Goal: Task Accomplishment & Management: Manage account settings

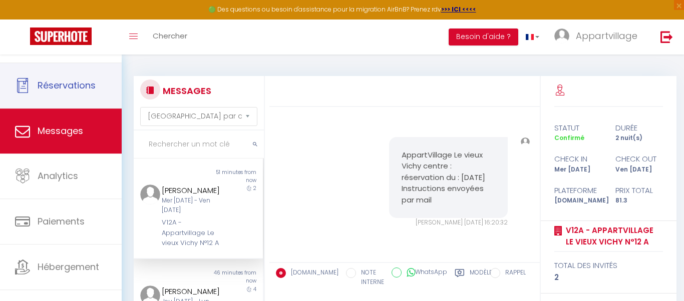
select select "message"
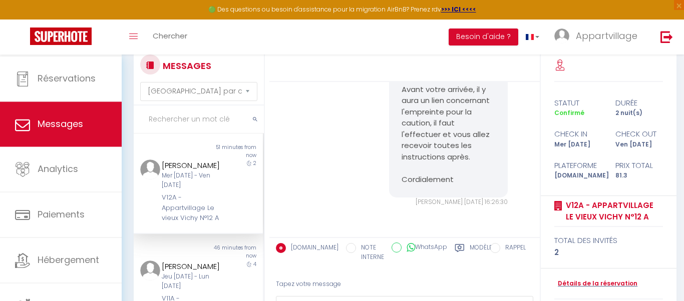
scroll to position [7, 0]
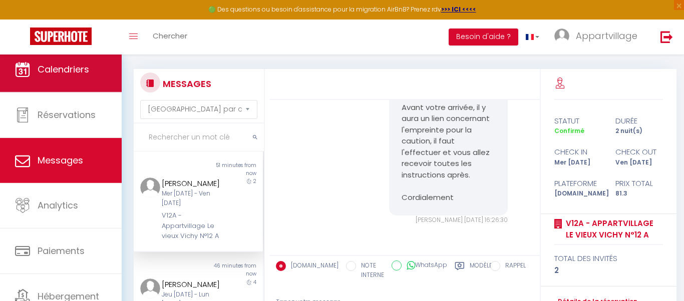
click at [42, 73] on span "Calendriers" at bounding box center [64, 69] width 52 height 13
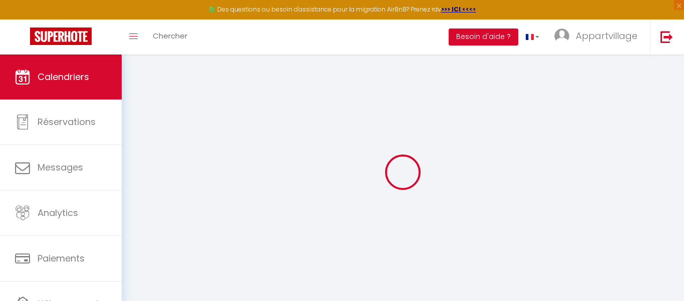
select select
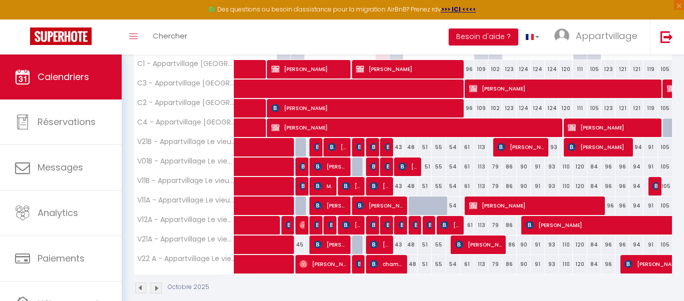
scroll to position [183, 0]
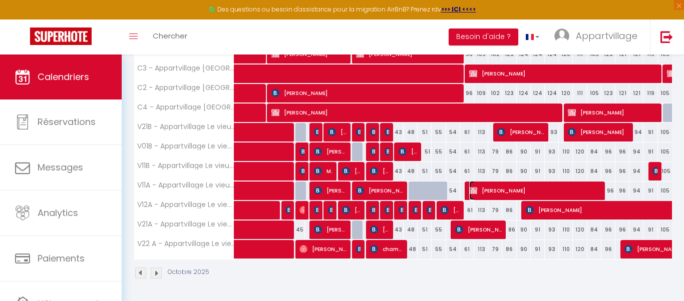
click at [510, 186] on span "[PERSON_NAME]" at bounding box center [534, 190] width 131 height 19
select select "KO"
select select "0"
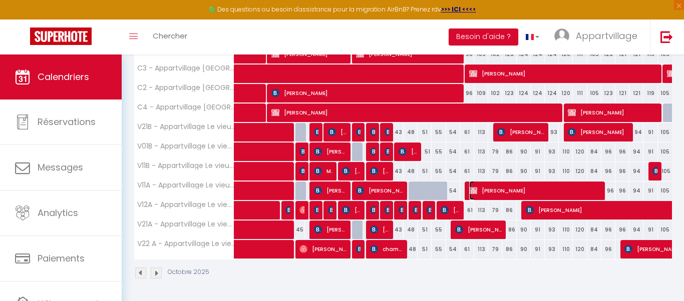
select select "1"
select select
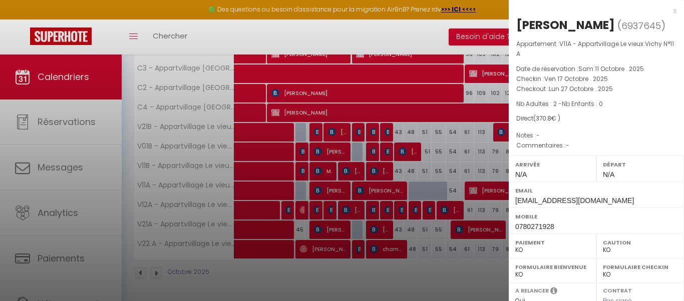
click at [682, 115] on div "Appartement : V11A - Appartvillage Le vieux Vichy N°11 A Date de réservation : …" at bounding box center [596, 95] width 175 height 112
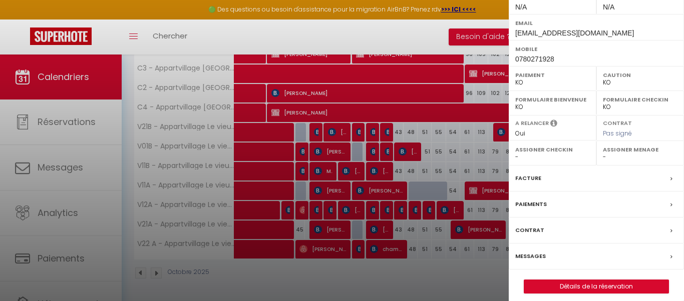
scroll to position [175, 0]
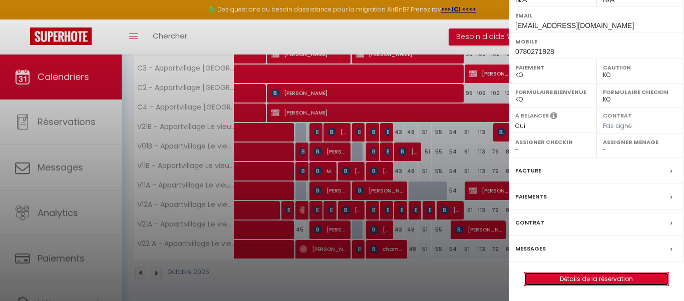
click at [559, 279] on link "Détails de la réservation" at bounding box center [596, 279] width 144 height 13
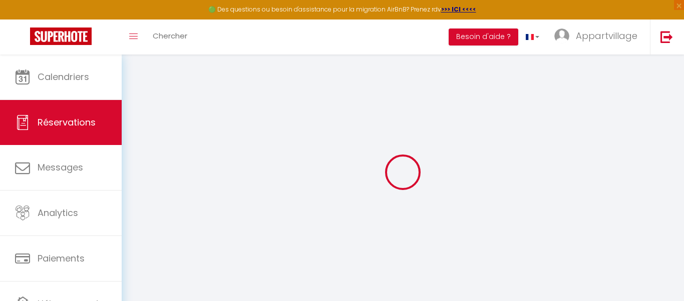
type input "[PERSON_NAME]"
type input "[EMAIL_ADDRESS][DOMAIN_NAME]"
type input "0780271928"
select select "FR"
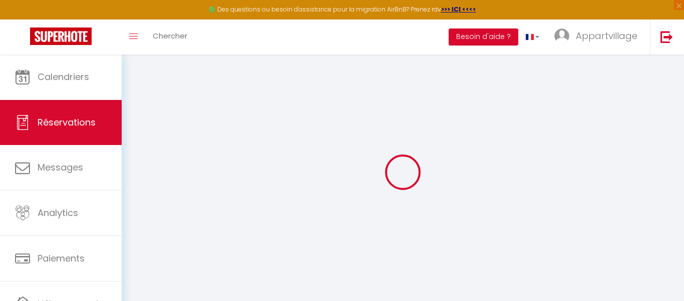
select select "58278"
select select "2"
type input "Ven 17 Octobre 2025"
select select
type input "Lun 27 Octobre 2025"
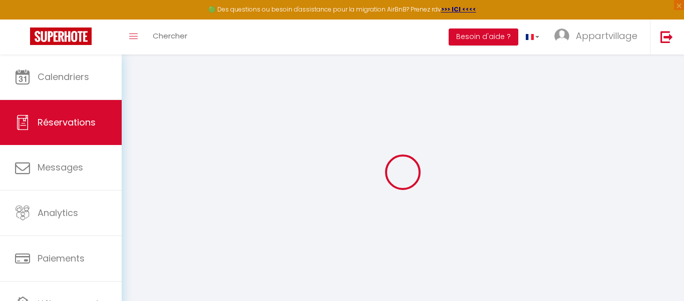
select select
type input "2"
select select "10"
select select
type input "370.79999999999995"
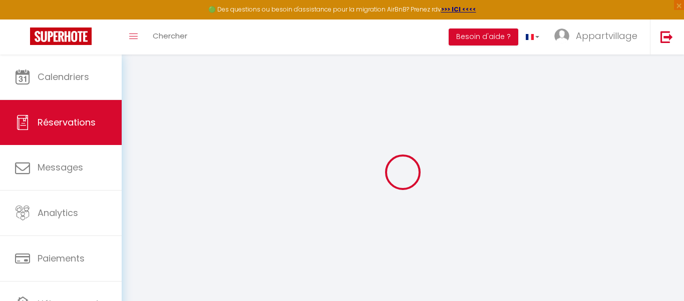
checkbox input "false"
type input "370.8"
type input "0"
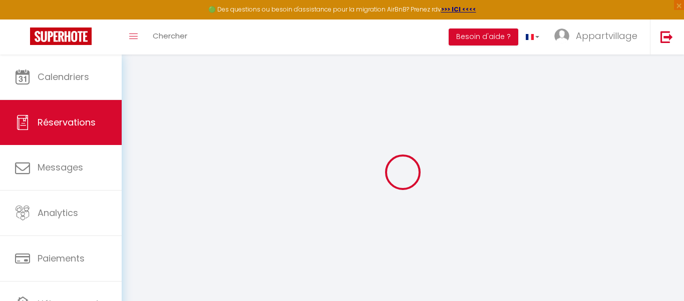
select select
select select "14"
checkbox input "false"
select select
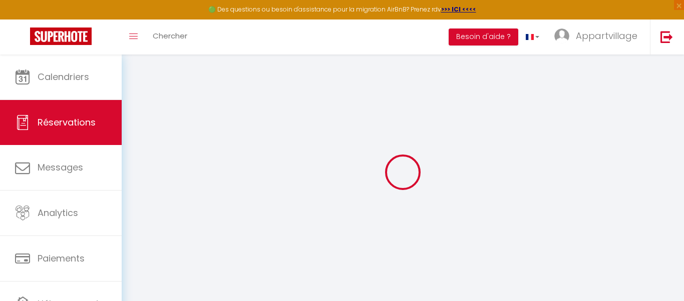
select select
checkbox input "false"
select select
checkbox input "false"
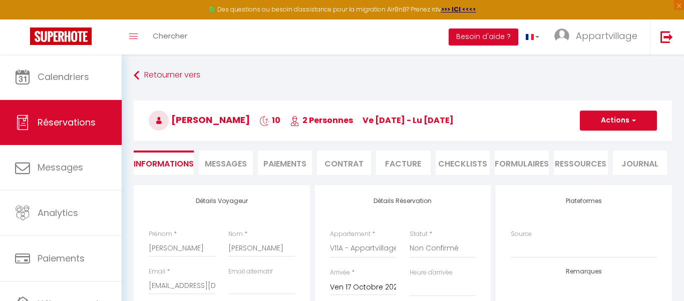
select select
checkbox input "false"
select select
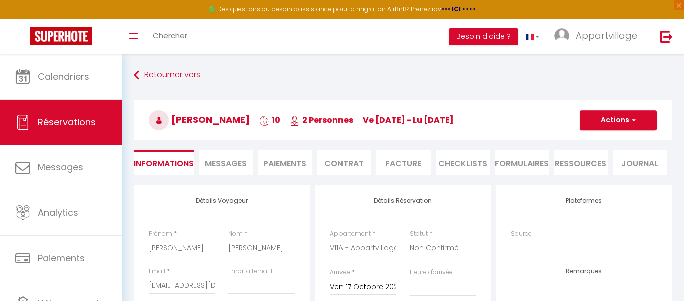
click at [289, 161] on li "Paiements" at bounding box center [285, 163] width 54 height 25
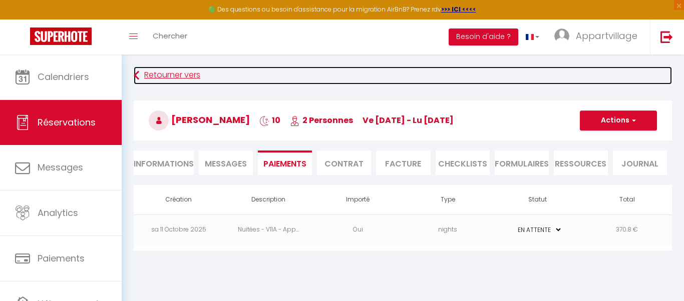
click at [638, 81] on link "Retourner vers" at bounding box center [403, 76] width 538 height 18
select select
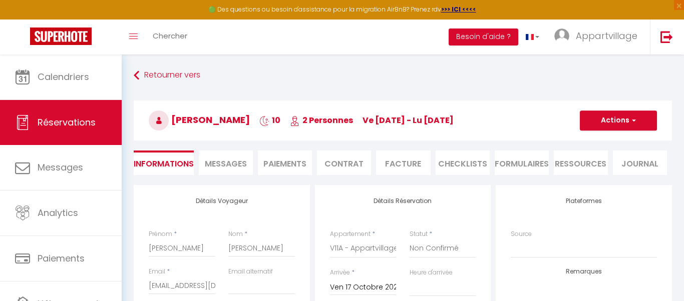
click at [280, 160] on li "Paiements" at bounding box center [285, 163] width 54 height 25
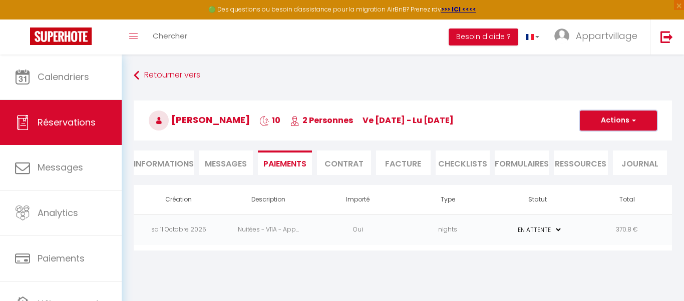
click at [633, 120] on span "button" at bounding box center [632, 120] width 6 height 9
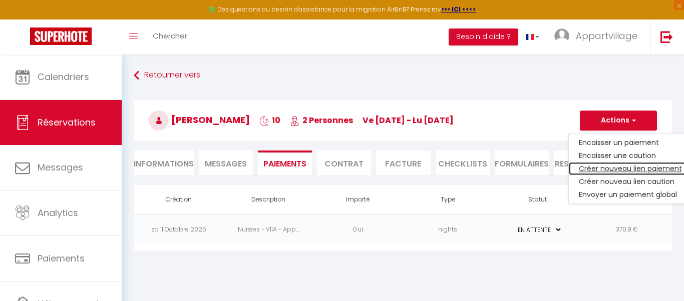
click at [603, 167] on link "Créer nouveau lien paiement" at bounding box center [630, 168] width 123 height 13
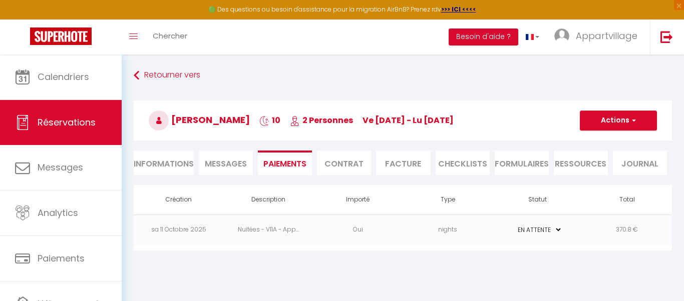
select select "nights"
type input "[EMAIL_ADDRESS][DOMAIN_NAME]"
select select "777"
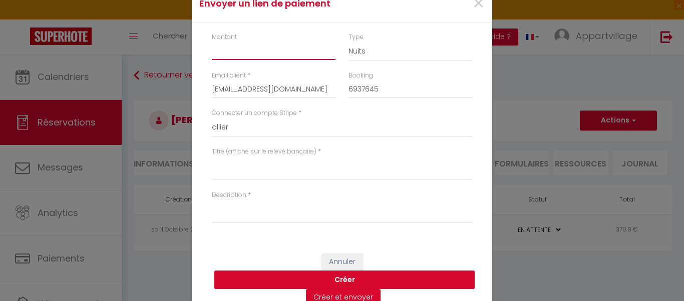
click at [247, 56] on input "Montant" at bounding box center [274, 51] width 124 height 18
type input "300"
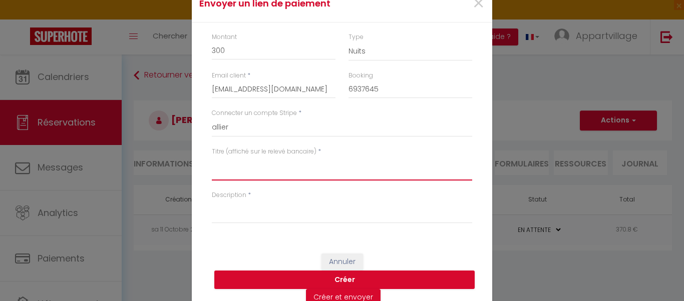
click at [235, 173] on textarea "Titre (affiché sur le relevé bancaire)" at bounding box center [342, 169] width 260 height 24
type textarea "Paiement reservation"
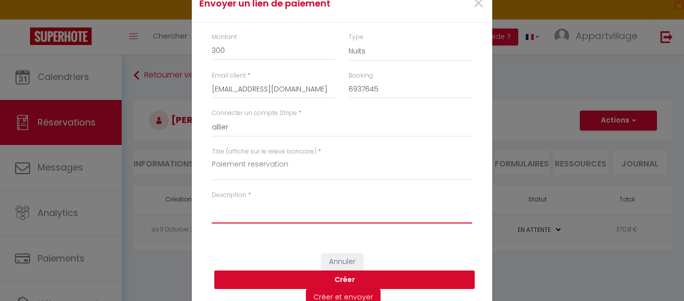
click at [245, 217] on textarea "Description" at bounding box center [342, 212] width 260 height 24
type textarea "Paiement reservation"
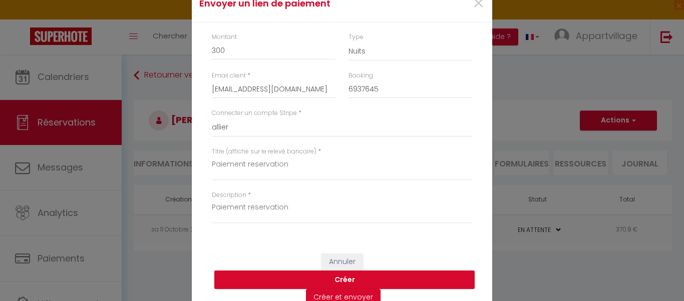
click at [558, 291] on div "Envoyer un [PERSON_NAME] × Montant 300 Type Nuits Frais de ménage Taxe de séjou…" at bounding box center [342, 150] width 684 height 301
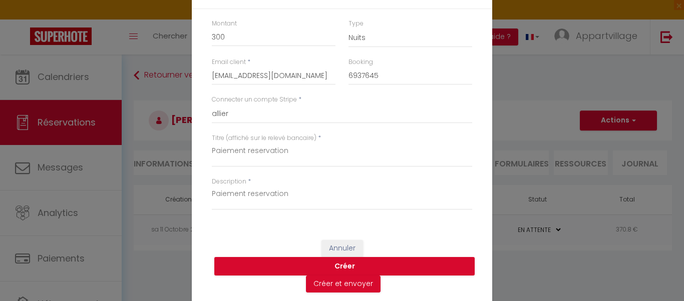
scroll to position [15, 0]
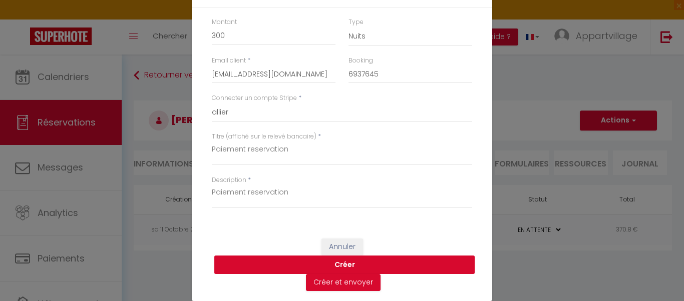
click at [352, 259] on button "Créer" at bounding box center [344, 265] width 260 height 19
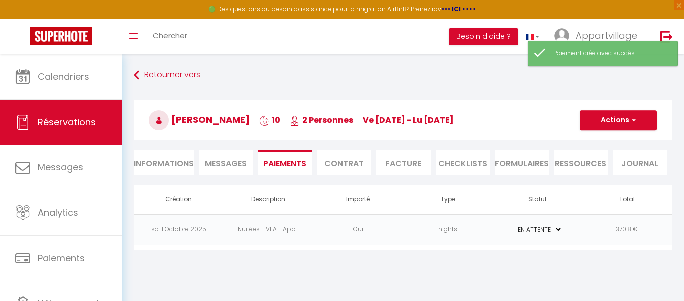
select select "0"
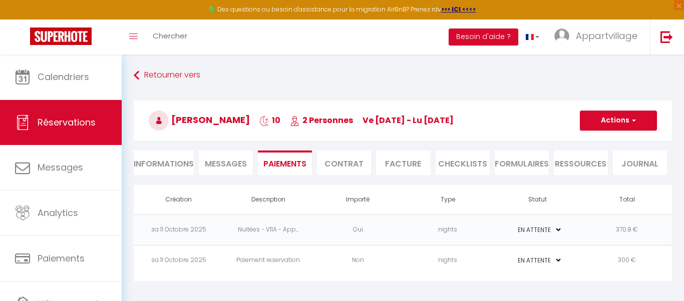
click at [531, 261] on select "PAYÉ EN ATTENTE" at bounding box center [537, 261] width 50 height 10
click at [398, 259] on td "Non" at bounding box center [358, 260] width 90 height 31
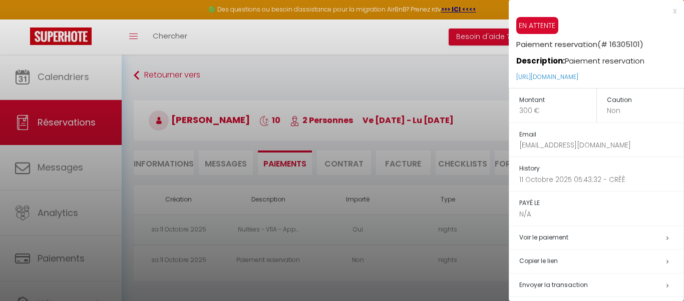
click at [538, 260] on h5 "Copier le lien" at bounding box center [601, 262] width 164 height 12
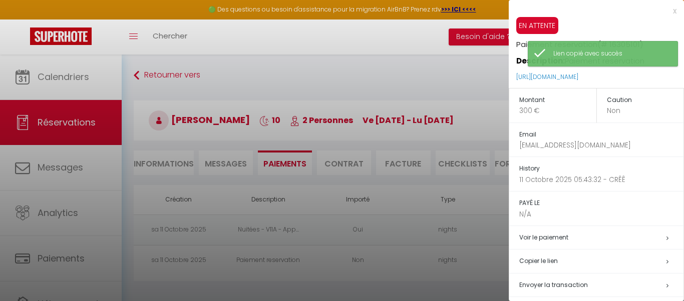
click at [538, 260] on h5 "Copier le lien" at bounding box center [601, 262] width 164 height 12
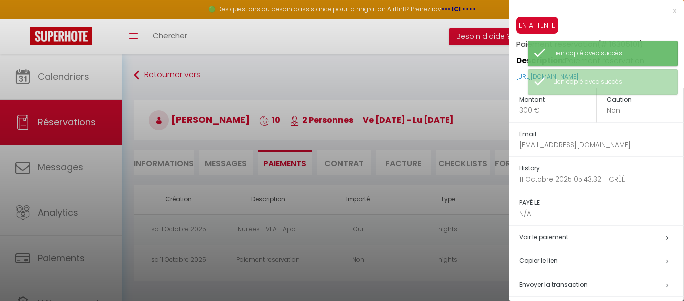
click at [55, 164] on div at bounding box center [342, 150] width 684 height 301
